Goal: Check status: Check status

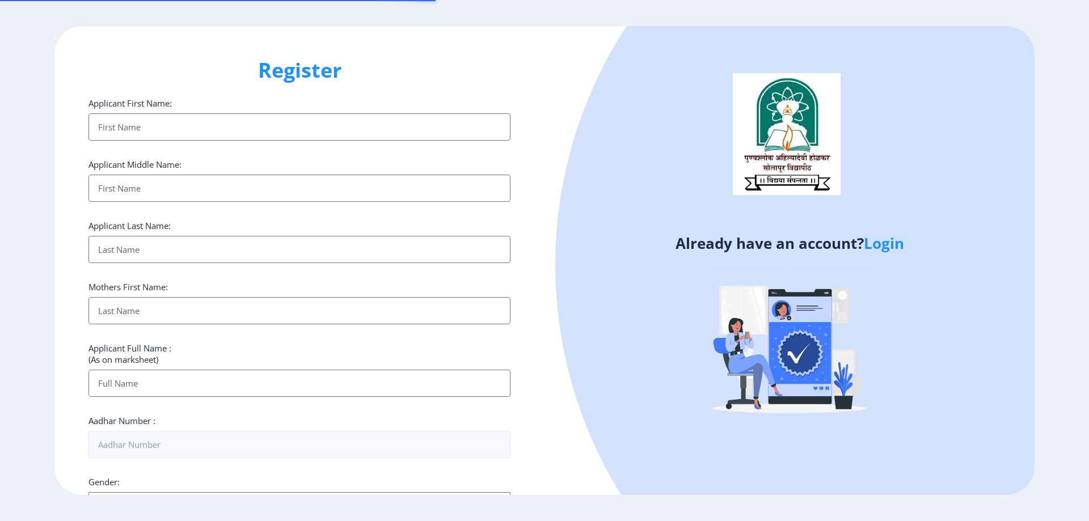
select select
click at [897, 247] on link "Login" at bounding box center [884, 243] width 40 height 20
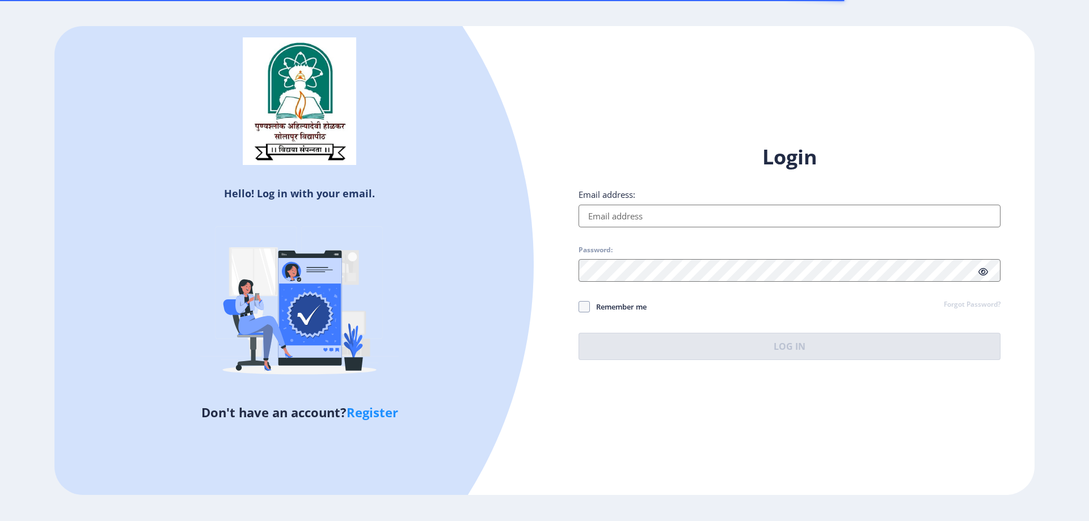
click at [680, 218] on input "Email address:" at bounding box center [790, 216] width 422 height 23
type input "[EMAIL_ADDRESS][DOMAIN_NAME]"
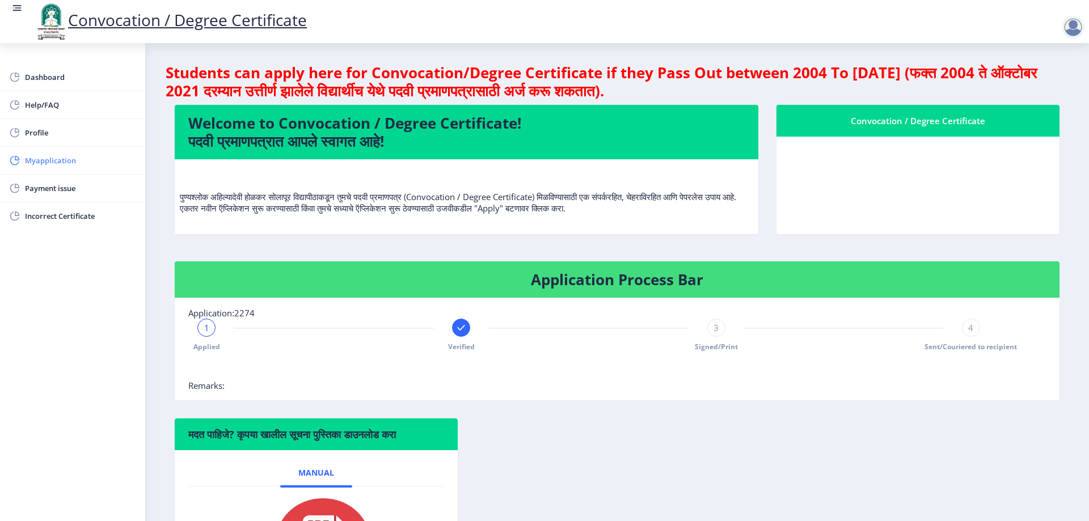
click at [91, 166] on span "Myapplication" at bounding box center [80, 161] width 111 height 14
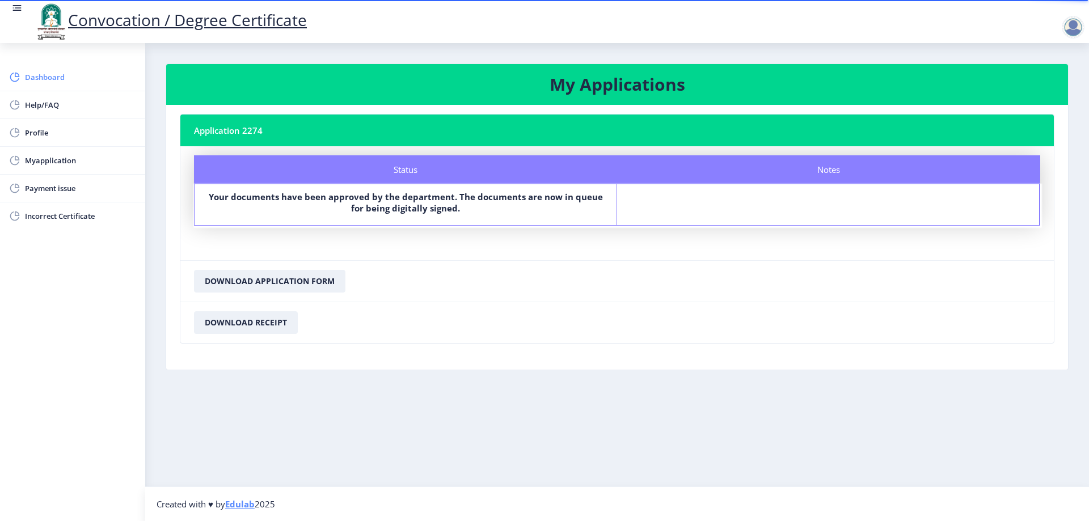
click at [64, 65] on link "Dashboard" at bounding box center [72, 77] width 145 height 27
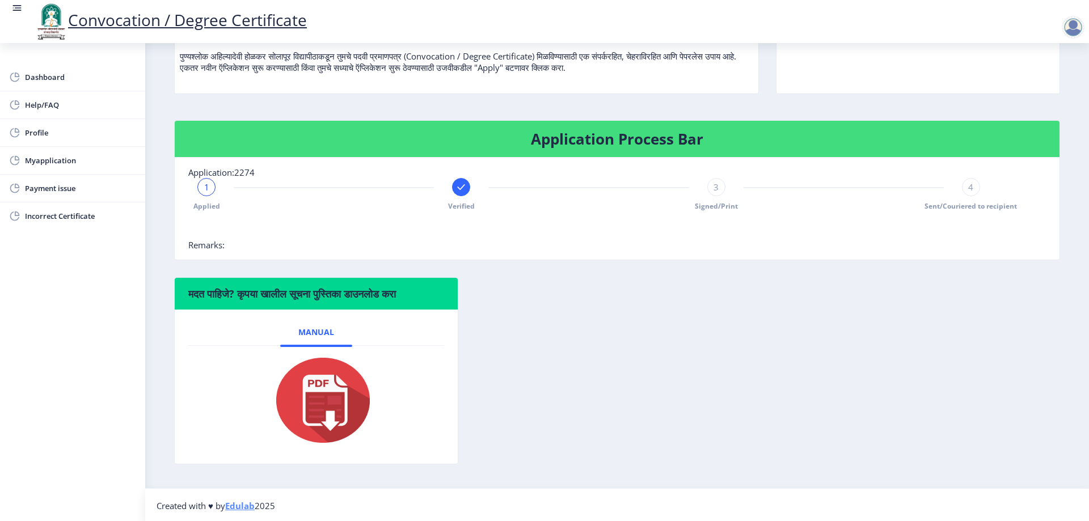
scroll to position [142, 0]
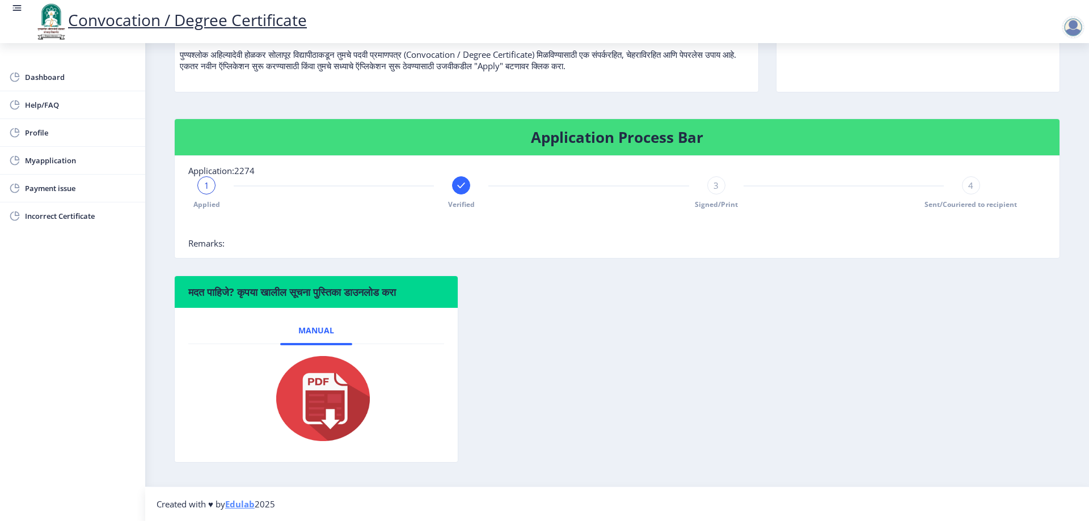
click at [718, 196] on div "3 Signed/Print" at bounding box center [716, 192] width 18 height 33
click at [710, 187] on div "3" at bounding box center [716, 185] width 18 height 18
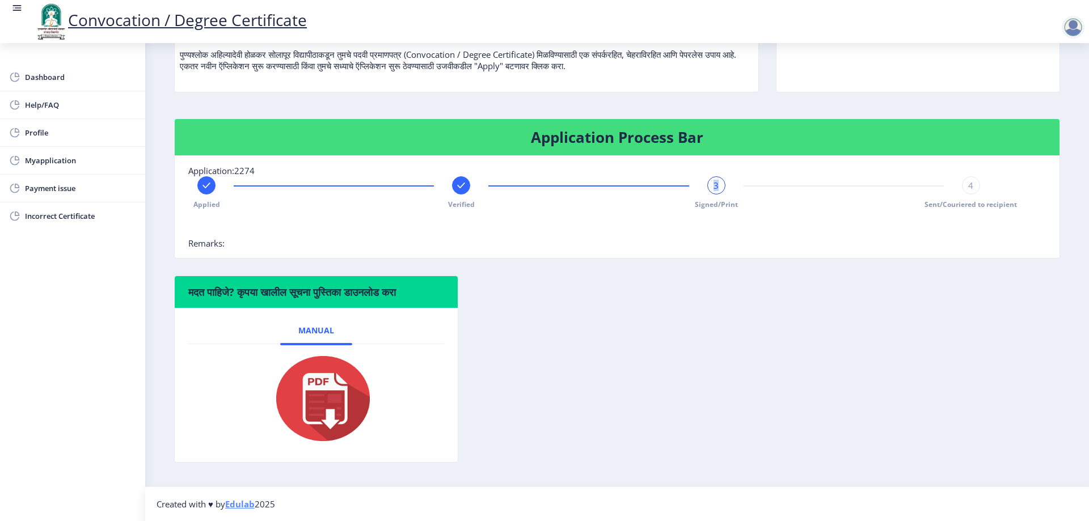
drag, startPoint x: 710, startPoint y: 193, endPoint x: 739, endPoint y: 218, distance: 37.8
click at [710, 195] on div "3 Signed/Print" at bounding box center [716, 192] width 18 height 33
click at [783, 273] on div "Application Process Bar Application:2274 Applied Verified 3 Signed/Print 4 Sent…" at bounding box center [617, 197] width 903 height 157
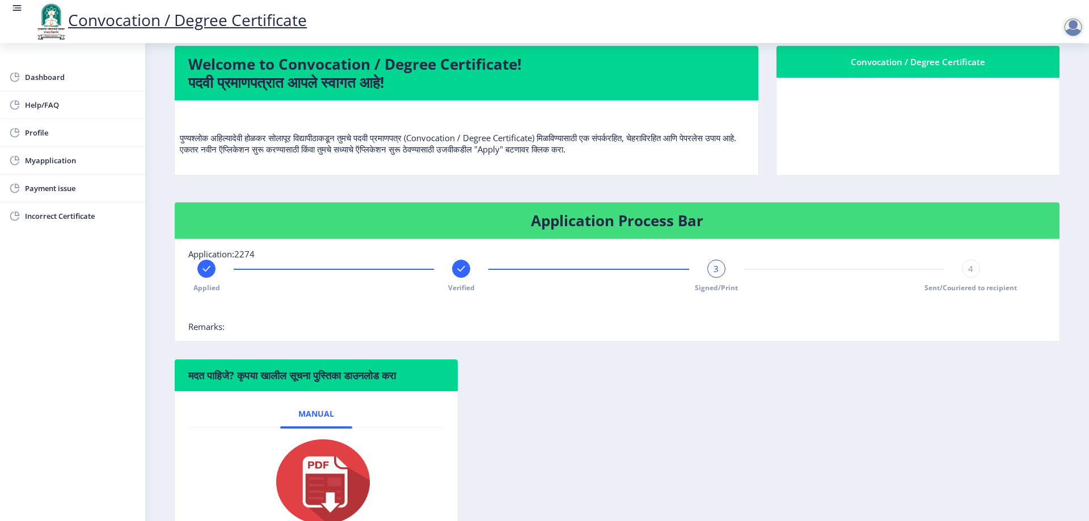
scroll to position [0, 0]
